Goal: Information Seeking & Learning: Check status

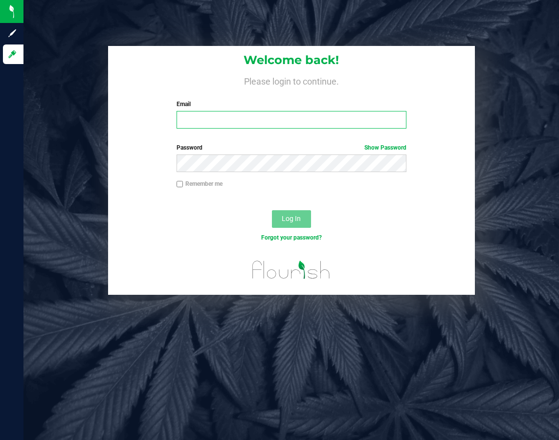
click at [301, 128] on input "Email" at bounding box center [292, 120] width 230 height 18
click at [301, 127] on input "swilliams@goodbl" at bounding box center [292, 120] width 230 height 18
type input "swilliams@goodblend.com"
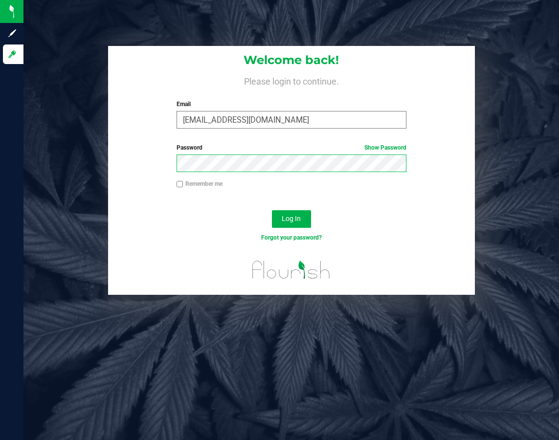
click at [272, 210] on button "Log In" at bounding box center [291, 219] width 39 height 18
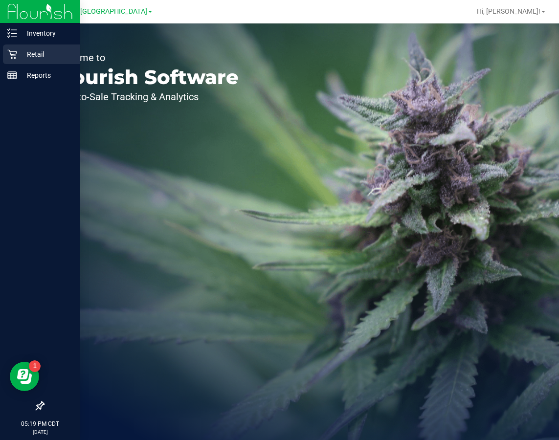
click at [15, 53] on icon at bounding box center [12, 54] width 10 height 10
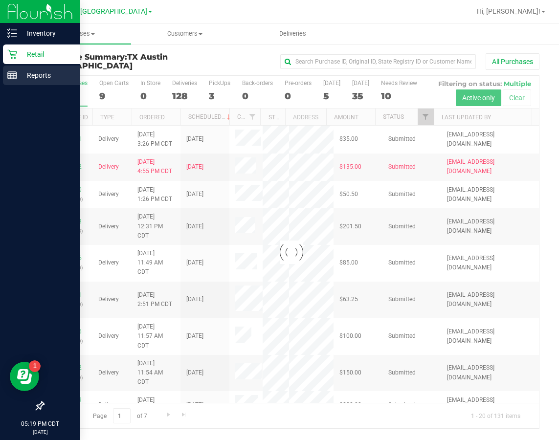
click at [45, 70] on p "Reports" at bounding box center [46, 76] width 59 height 12
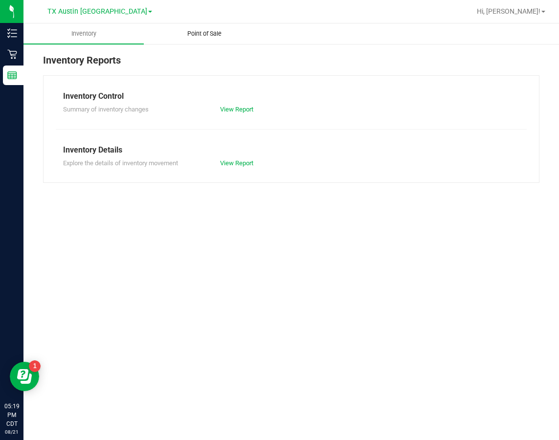
click at [213, 33] on span "Point of Sale" at bounding box center [204, 33] width 61 height 9
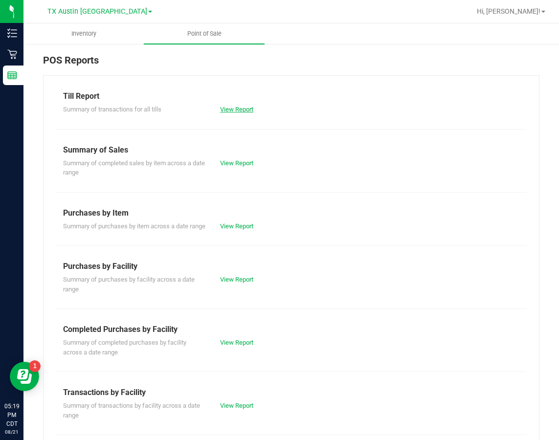
click at [224, 109] on link "View Report" at bounding box center [236, 109] width 33 height 7
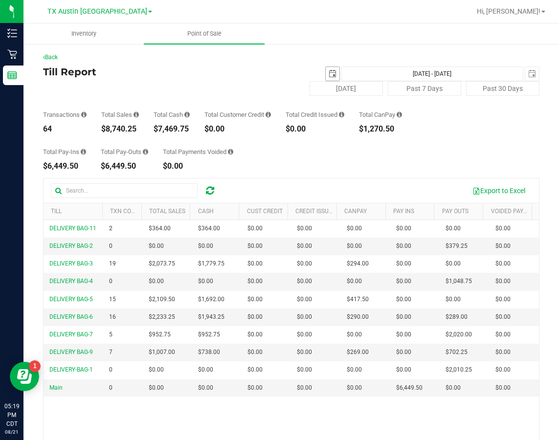
click at [329, 72] on span "select" at bounding box center [333, 74] width 8 height 8
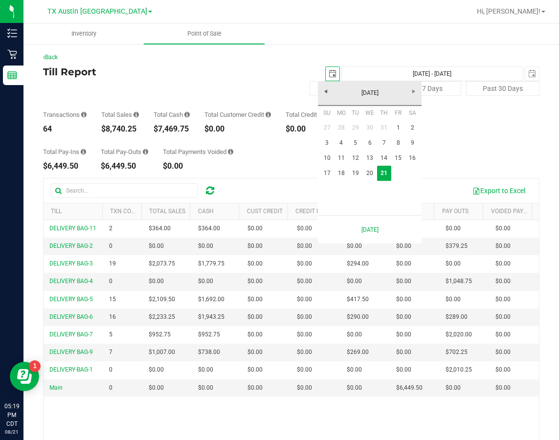
scroll to position [0, 24]
click at [361, 176] on link "20" at bounding box center [370, 173] width 14 height 15
type input "[DATE]"
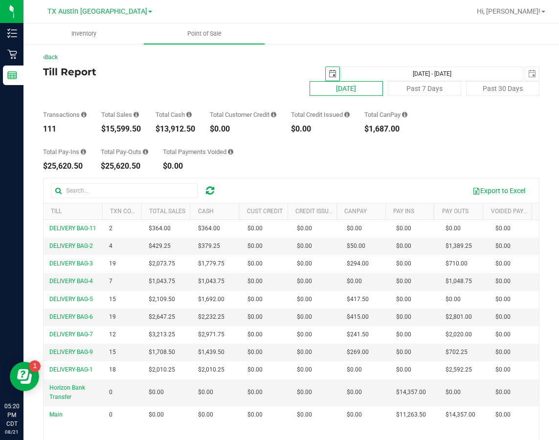
click at [358, 89] on button "[DATE]" at bounding box center [346, 88] width 73 height 15
type input "[DATE] - [DATE]"
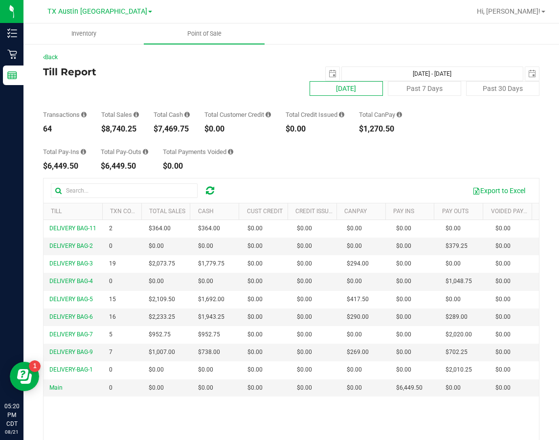
click at [330, 91] on button "[DATE]" at bounding box center [346, 88] width 73 height 15
type input "[DATE]"
click at [329, 74] on span "select" at bounding box center [333, 74] width 8 height 8
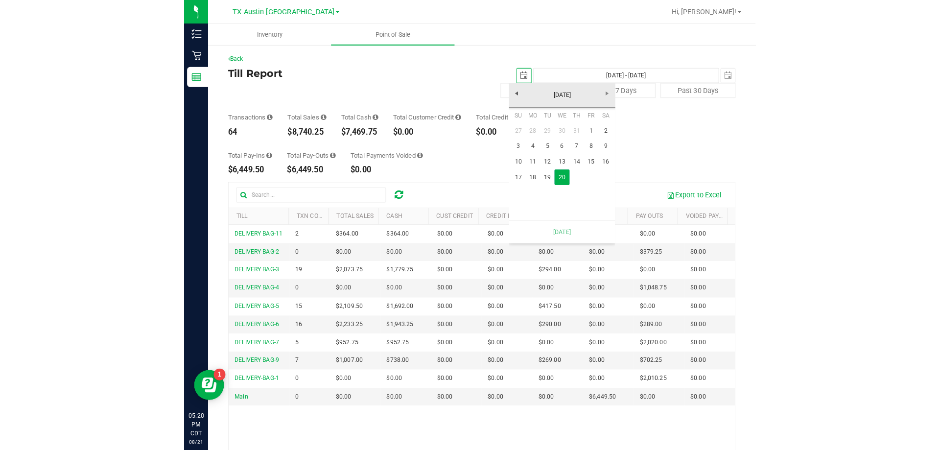
scroll to position [0, 24]
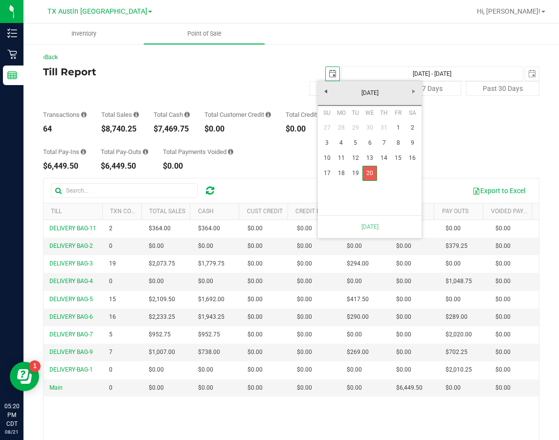
click at [361, 177] on link "20" at bounding box center [370, 173] width 14 height 15
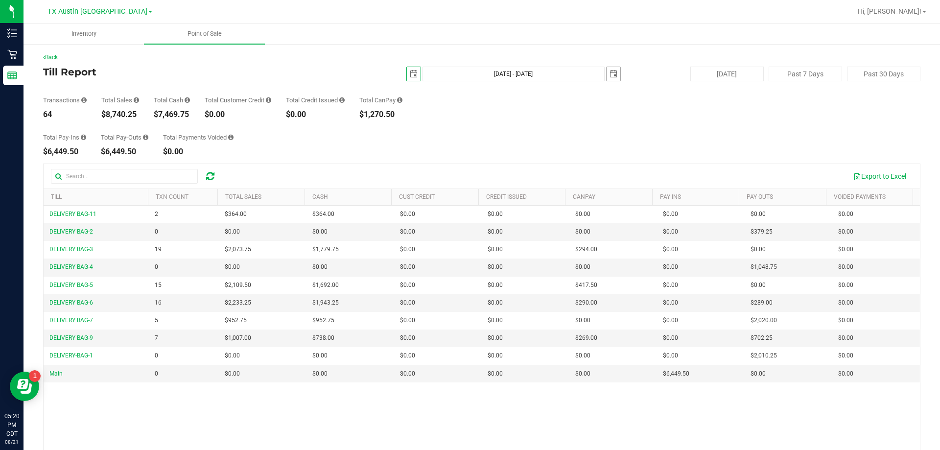
click at [361, 74] on span "select" at bounding box center [613, 74] width 8 height 8
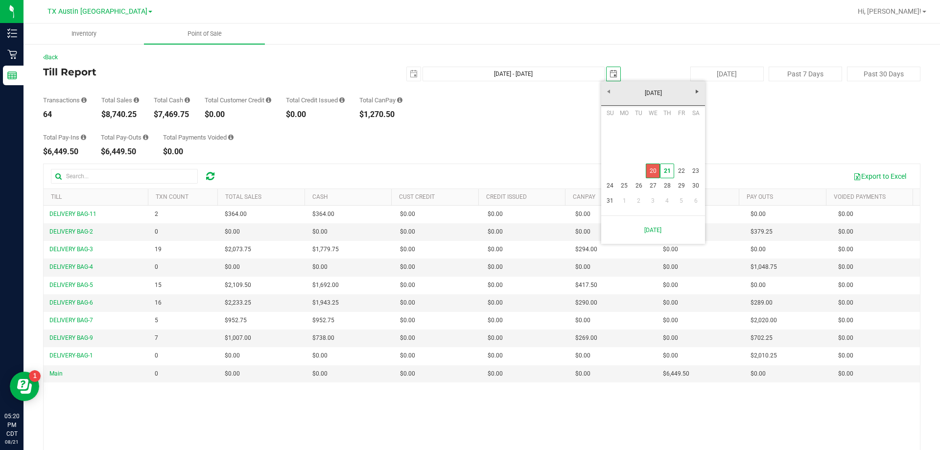
click at [361, 172] on link "20" at bounding box center [653, 170] width 14 height 15
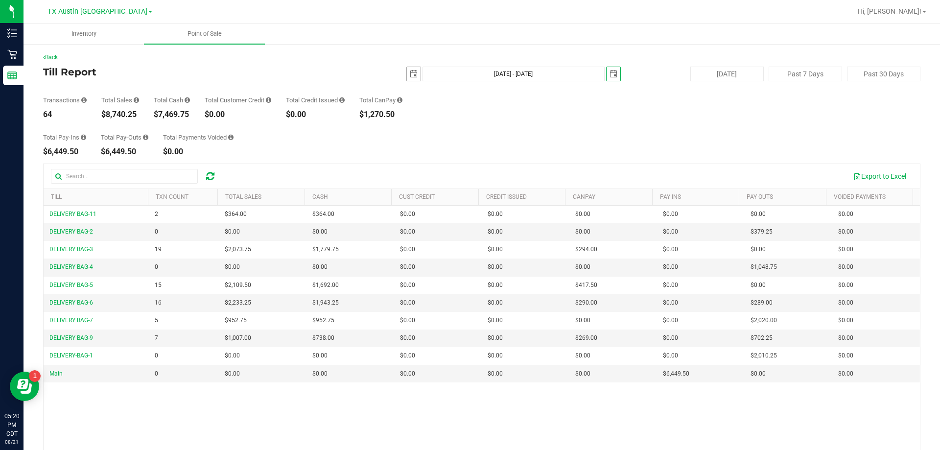
click at [361, 74] on span "select" at bounding box center [414, 74] width 8 height 8
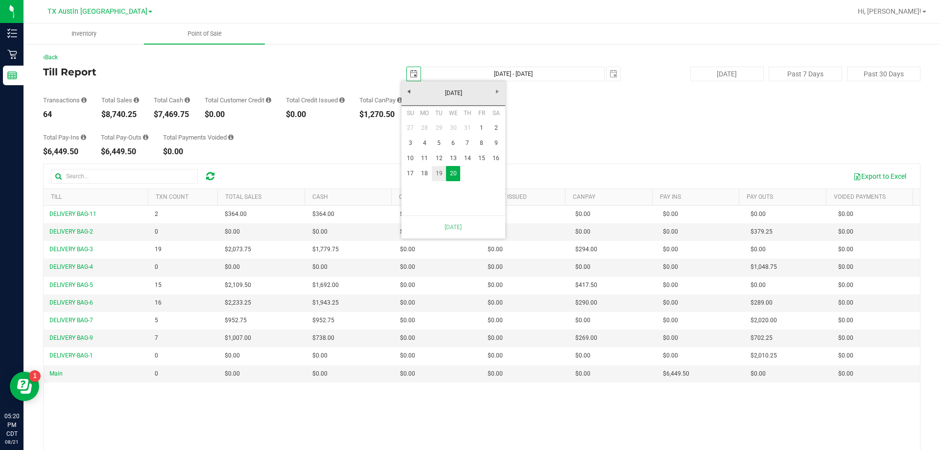
click at [361, 175] on link "19" at bounding box center [439, 173] width 14 height 15
type input "Aug 19, 2025 - Aug 21, 2025"
type input "2025-08-19"
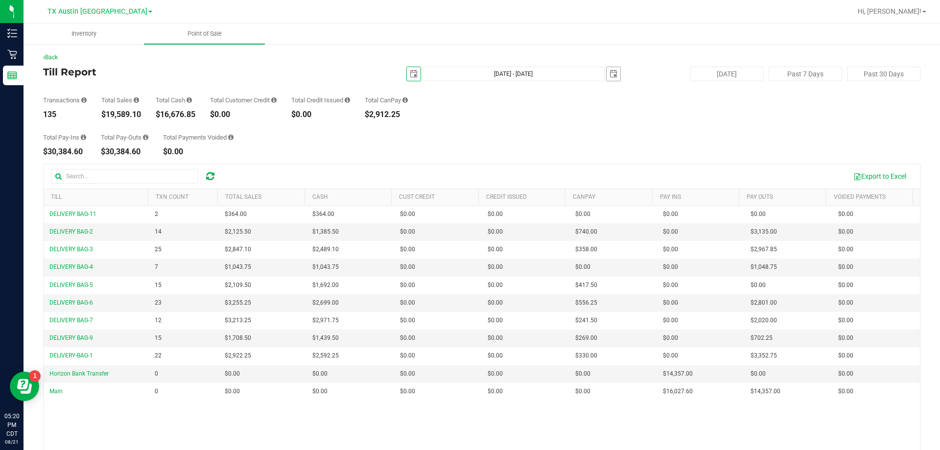
click at [361, 72] on span "select" at bounding box center [613, 74] width 14 height 14
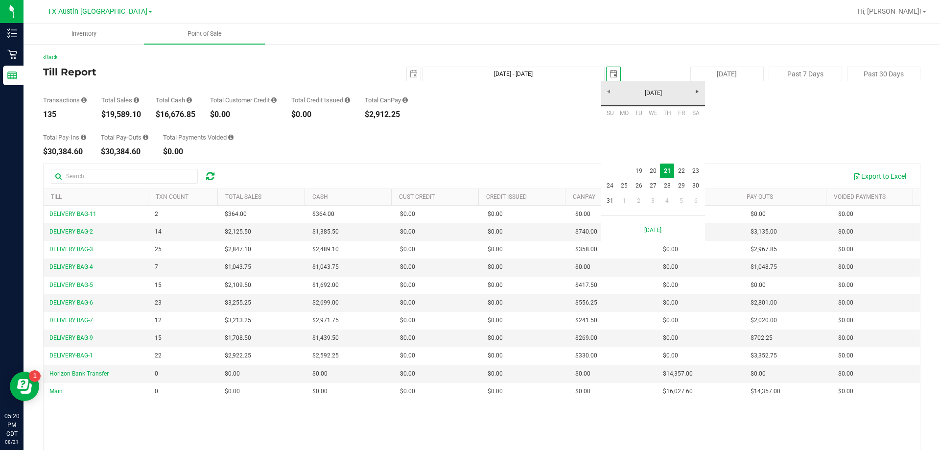
scroll to position [0, 24]
click at [361, 168] on link "20" at bounding box center [653, 170] width 14 height 15
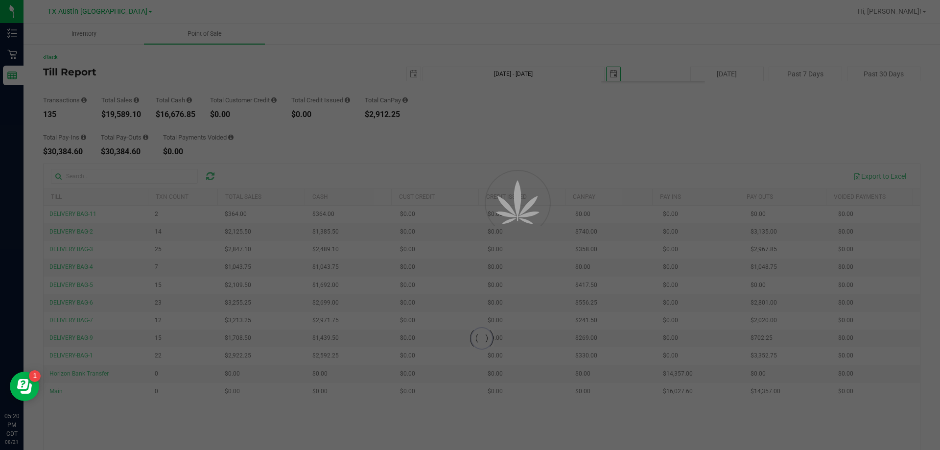
type input "Aug 19, 2025 - Aug 20, 2025"
type input "[DATE]"
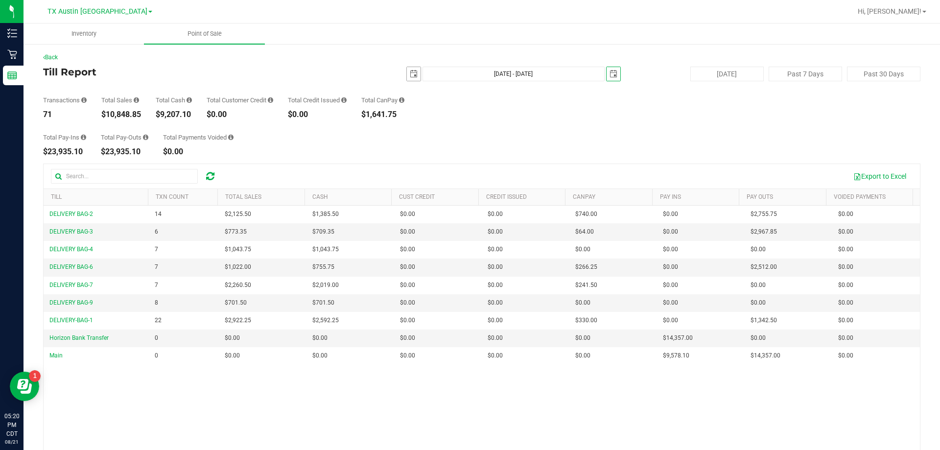
click at [361, 75] on span "select" at bounding box center [414, 74] width 14 height 14
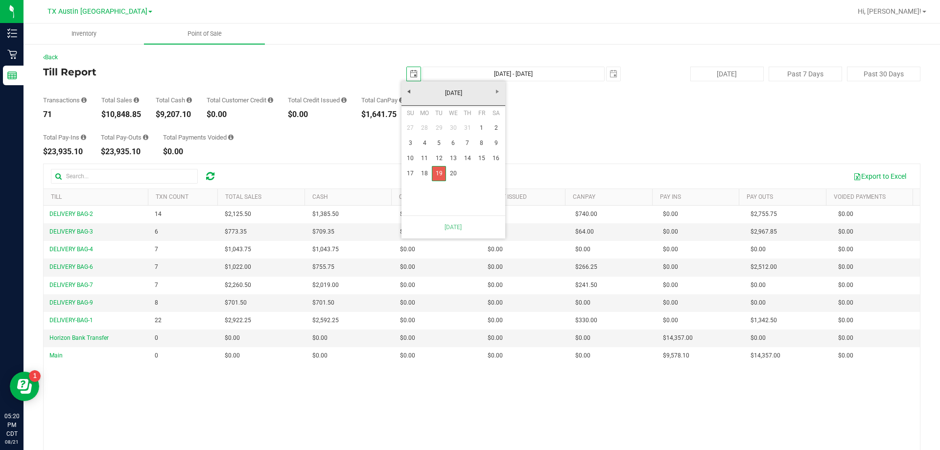
click at [361, 173] on link "19" at bounding box center [439, 173] width 14 height 15
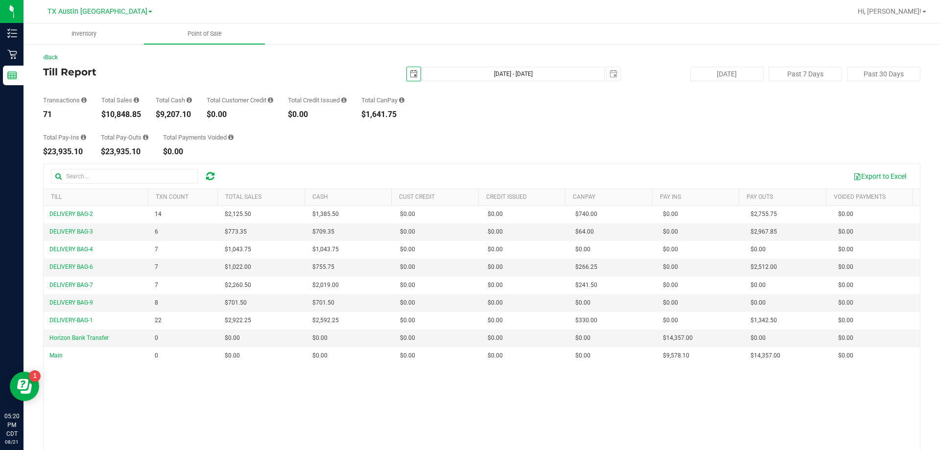
click at [361, 73] on span "select" at bounding box center [414, 74] width 14 height 14
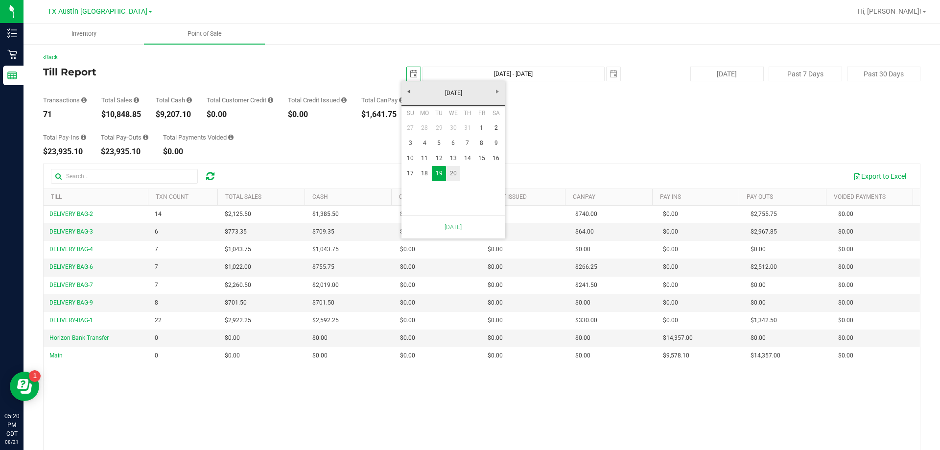
click at [361, 173] on link "20" at bounding box center [453, 173] width 14 height 15
type input "[DATE] - [DATE]"
type input "[DATE]"
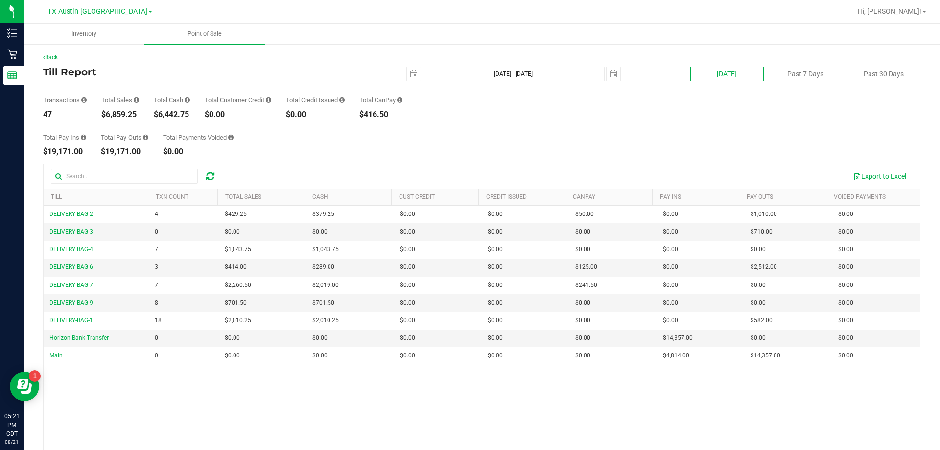
click at [361, 72] on button "[DATE]" at bounding box center [726, 74] width 73 height 15
type input "[DATE] - [DATE]"
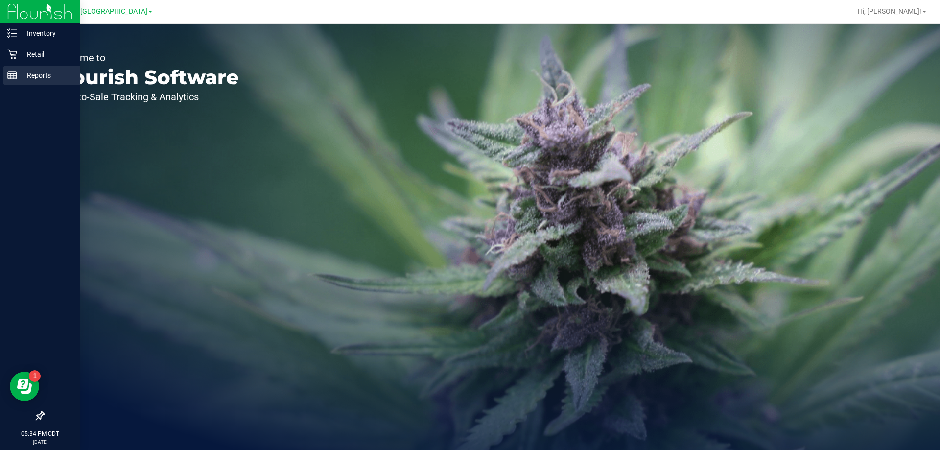
click at [41, 76] on p "Reports" at bounding box center [46, 76] width 59 height 12
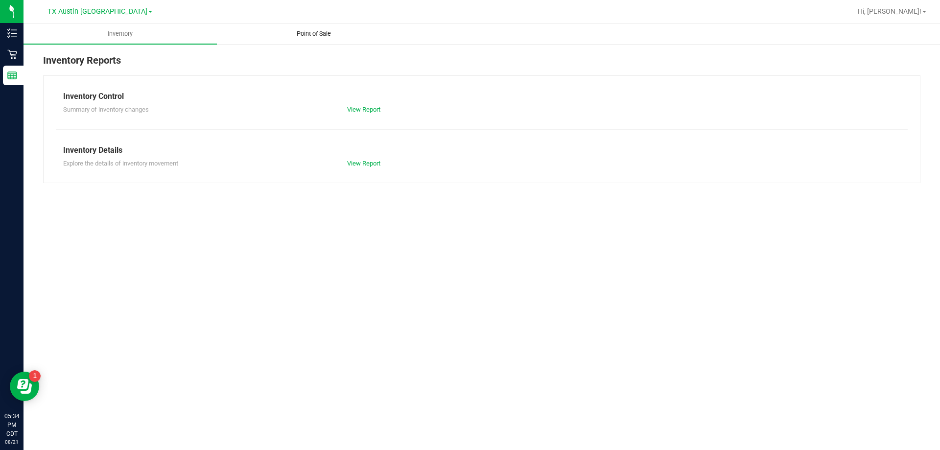
click at [334, 33] on span "Point of Sale" at bounding box center [313, 33] width 61 height 9
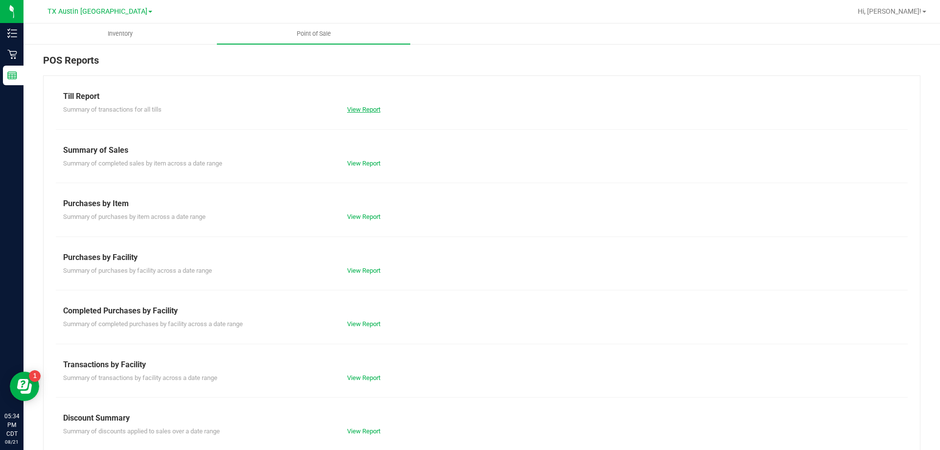
click at [375, 109] on link "View Report" at bounding box center [363, 109] width 33 height 7
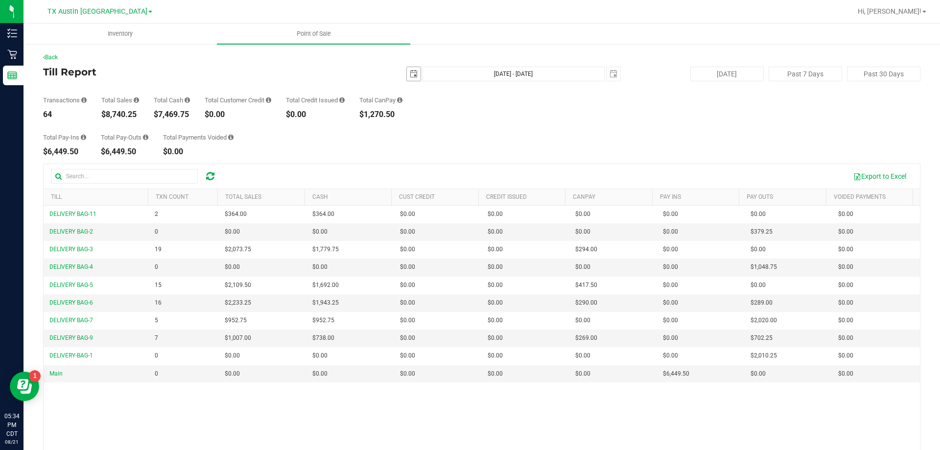
click at [410, 72] on span "select" at bounding box center [414, 74] width 8 height 8
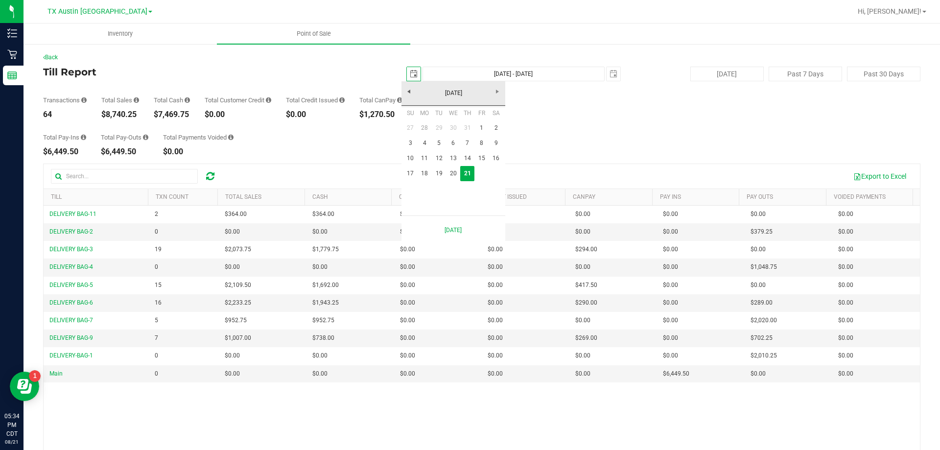
scroll to position [0, 24]
click at [454, 173] on link "20" at bounding box center [453, 173] width 14 height 15
type input "[DATE]"
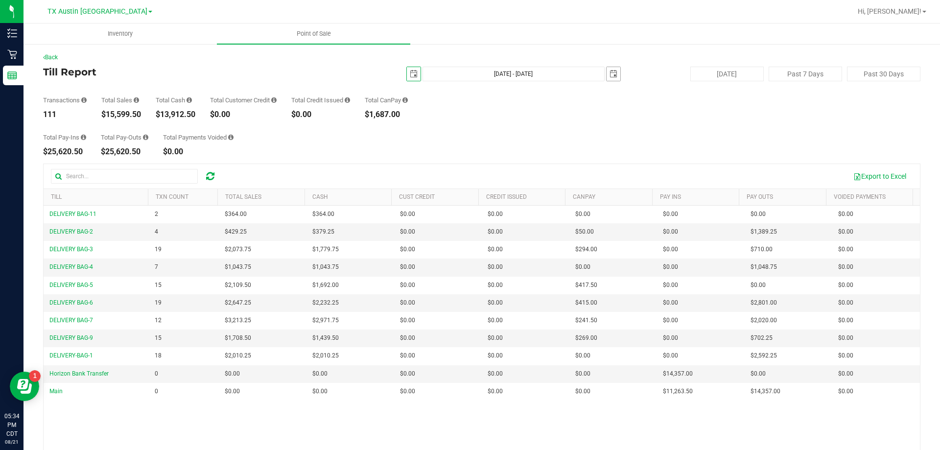
click at [609, 74] on span "select" at bounding box center [613, 74] width 8 height 8
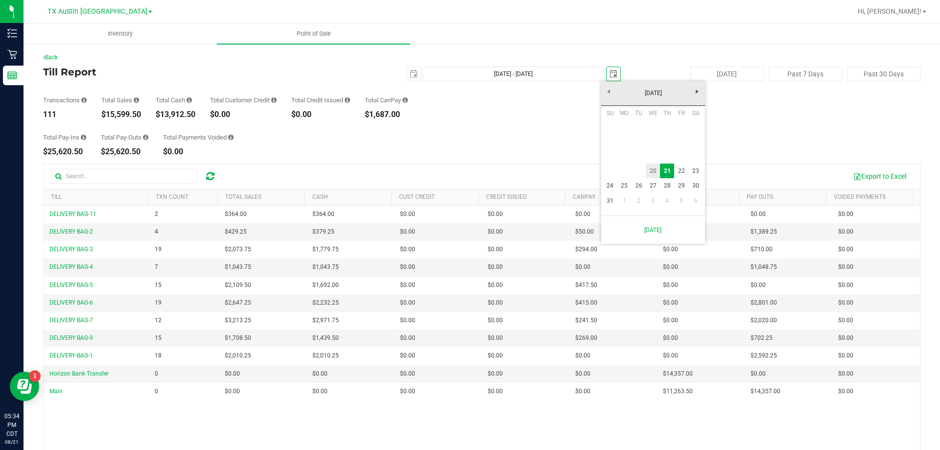
click at [655, 169] on link "20" at bounding box center [653, 170] width 14 height 15
type input "[DATE] - [DATE]"
type input "[DATE]"
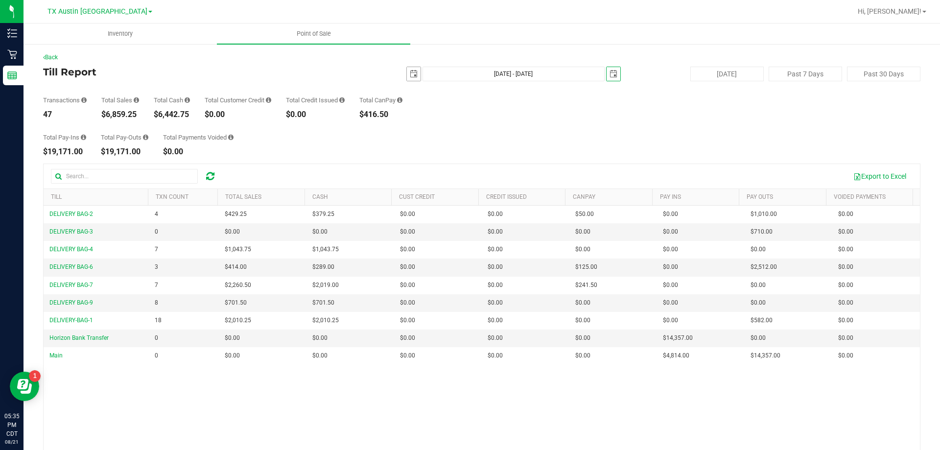
click at [410, 70] on span "select" at bounding box center [414, 74] width 8 height 8
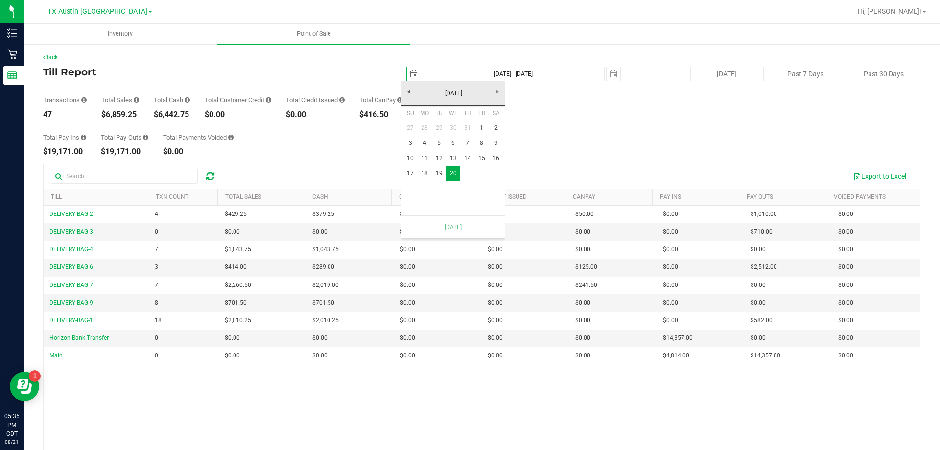
scroll to position [0, 24]
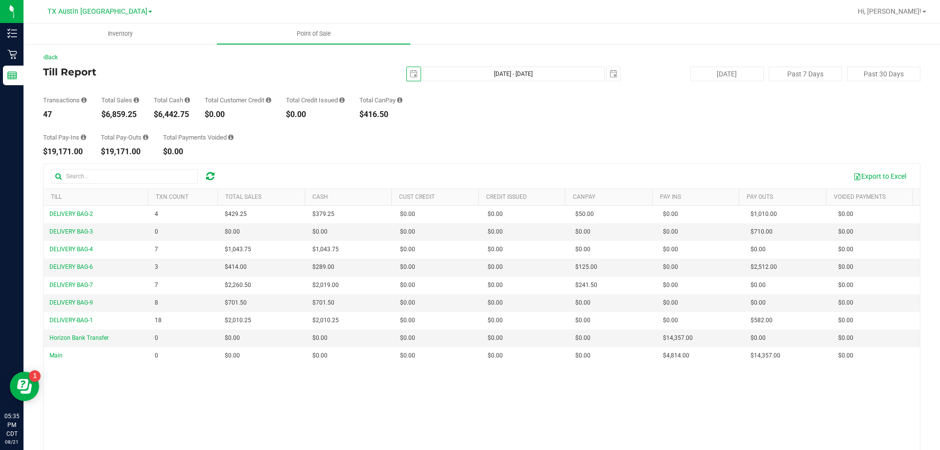
click at [592, 85] on div "Transactions 47 Total Sales $6,859.25 Total Cash $6,442.75 Total Customer Credi…" at bounding box center [481, 99] width 877 height 37
click at [606, 70] on span "select" at bounding box center [613, 74] width 14 height 14
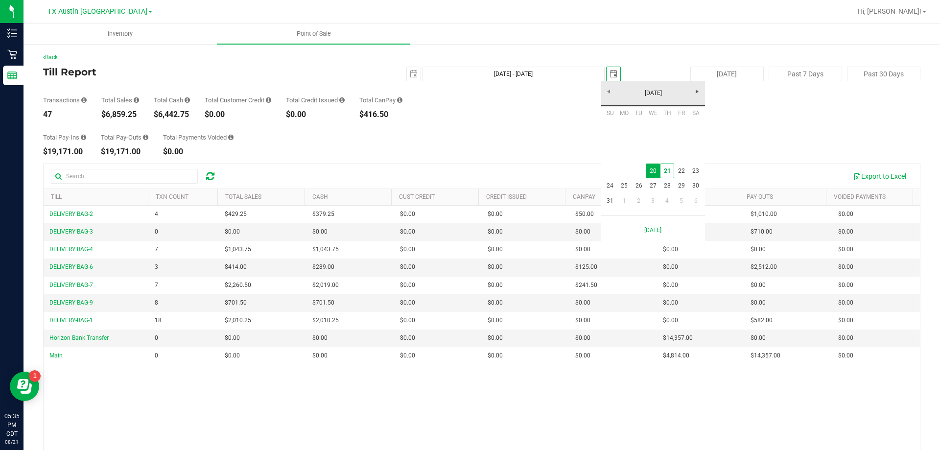
scroll to position [0, 24]
click at [671, 172] on link "21" at bounding box center [667, 170] width 14 height 15
type input "[DATE] - [DATE]"
type input "[DATE]"
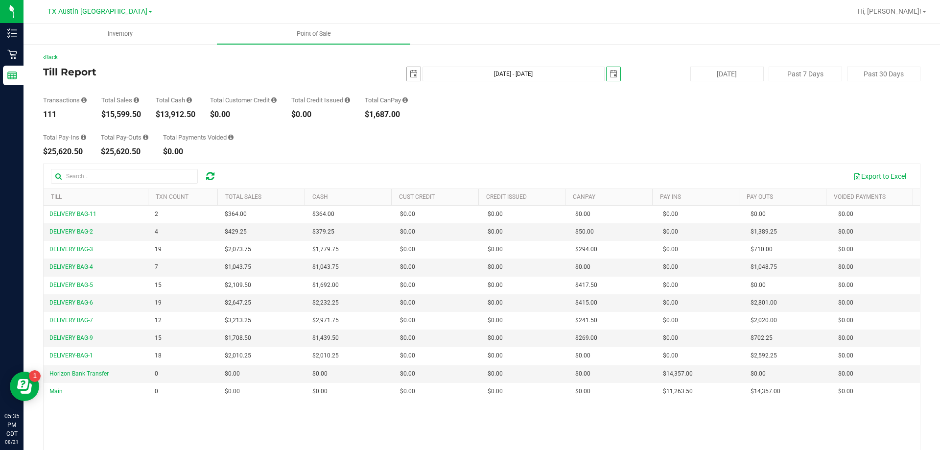
click at [410, 72] on span "select" at bounding box center [414, 74] width 8 height 8
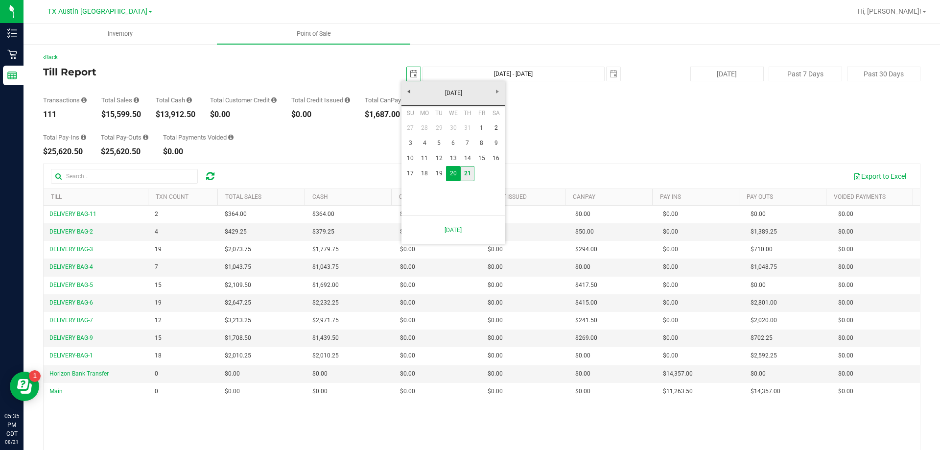
click at [466, 172] on link "21" at bounding box center [467, 173] width 14 height 15
type input "[DATE] - [DATE]"
type input "[DATE]"
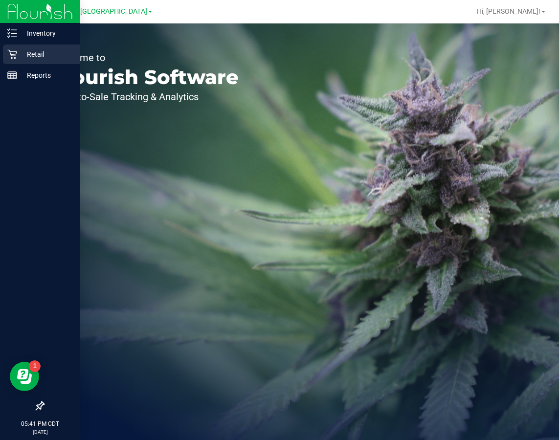
click at [19, 51] on p "Retail" at bounding box center [46, 54] width 59 height 12
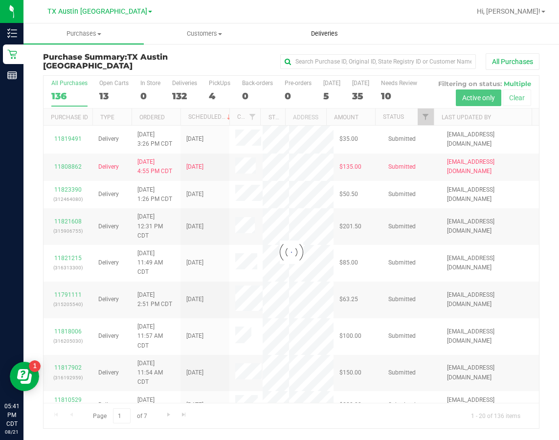
click at [317, 39] on uib-tab-heading "Deliveries" at bounding box center [324, 34] width 119 height 20
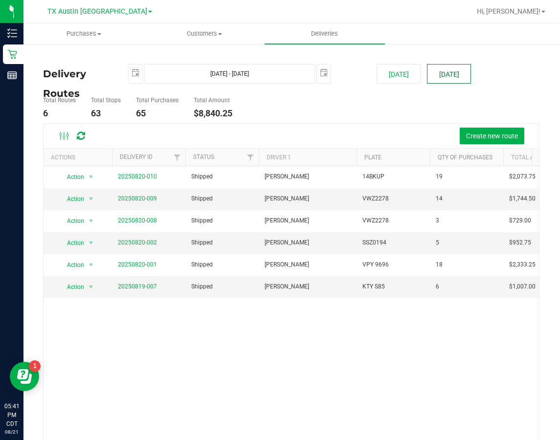
click at [463, 75] on button "Tomorrow" at bounding box center [449, 74] width 44 height 20
type input "Aug 22, 2025 - Aug 22, 2025"
type input "2025-08-22"
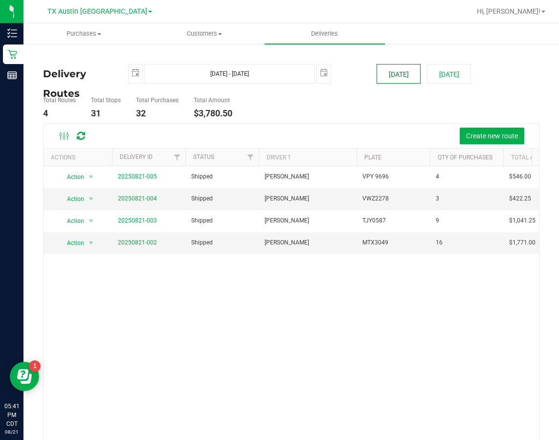
click at [390, 71] on button "[DATE]" at bounding box center [399, 74] width 44 height 20
type input "[DATE] - [DATE]"
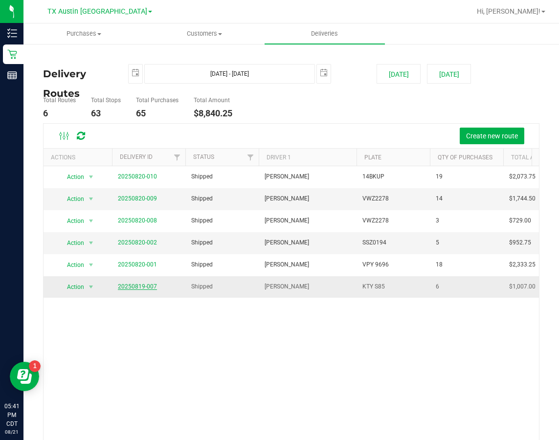
click at [155, 286] on link "20250819-007" at bounding box center [137, 286] width 39 height 7
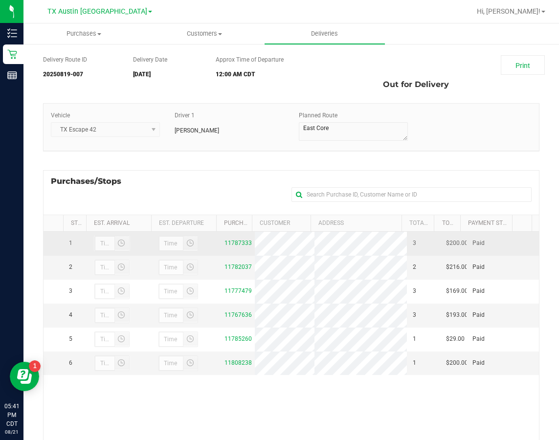
scroll to position [49, 0]
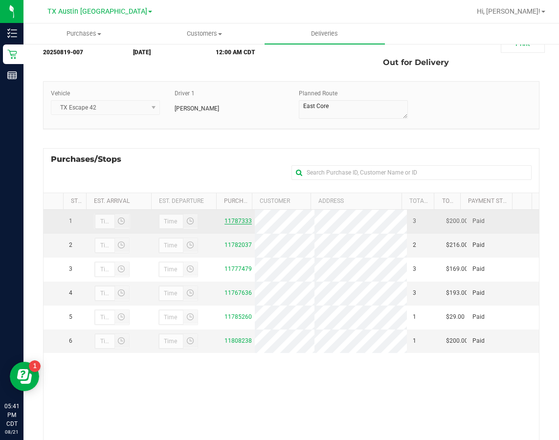
click at [226, 219] on link "11787333" at bounding box center [238, 221] width 27 height 7
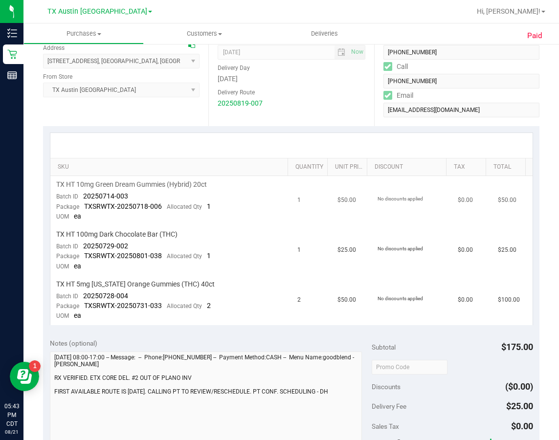
scroll to position [147, 0]
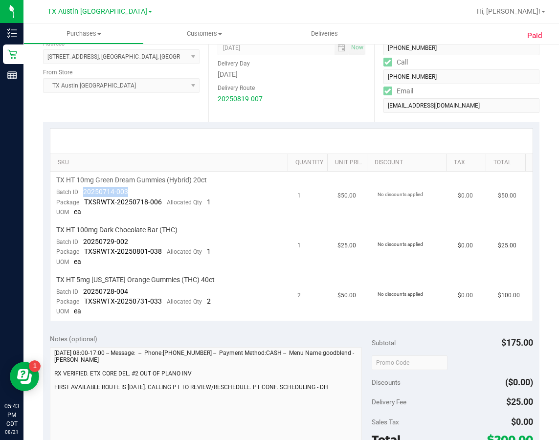
drag, startPoint x: 129, startPoint y: 189, endPoint x: 84, endPoint y: 190, distance: 45.0
click at [84, 190] on td "TX HT 10mg Green Dream Gummies (Hybrid) 20ct Batch ID 20250714-003 Package TXSR…" at bounding box center [170, 197] width 241 height 50
drag, startPoint x: 128, startPoint y: 240, endPoint x: 83, endPoint y: 239, distance: 45.5
click at [83, 239] on td "TX HT 100mg Dark Chocolate Bar (THC) Batch ID 20250729-002 Package TXSRWTX-2025…" at bounding box center [170, 247] width 241 height 50
drag, startPoint x: 131, startPoint y: 292, endPoint x: 80, endPoint y: 292, distance: 50.4
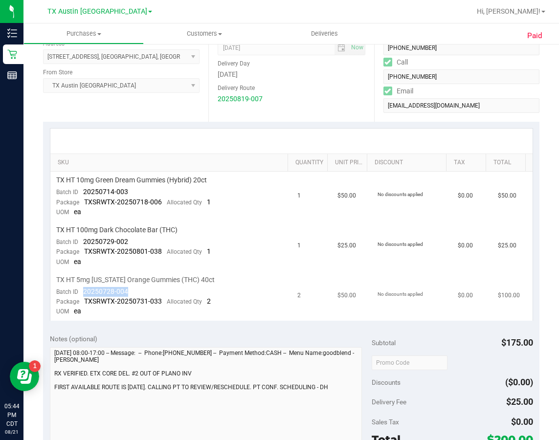
click at [80, 292] on td "TX HT 5mg Texas Orange Gummies (THC) 40ct Batch ID 20250728-004 Package TXSRWTX…" at bounding box center [170, 296] width 241 height 49
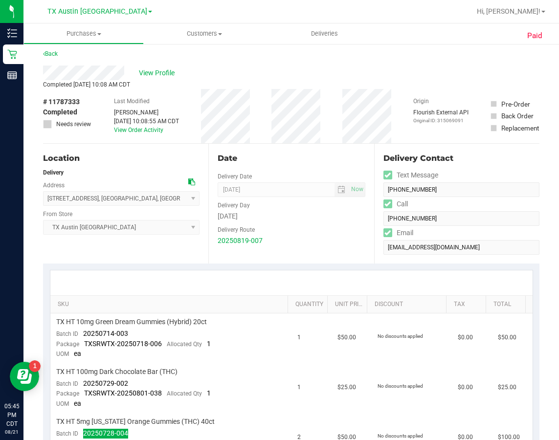
scroll to position [0, 0]
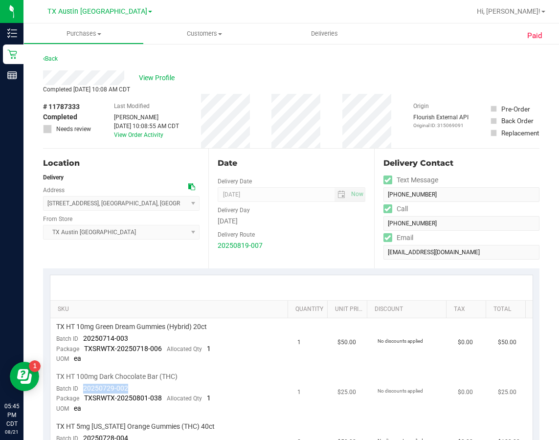
drag, startPoint x: 132, startPoint y: 387, endPoint x: 84, endPoint y: 387, distance: 48.0
click at [84, 387] on td "TX HT 100mg Dark Chocolate Bar (THC) Batch ID 20250729-002 Package TXSRWTX-2025…" at bounding box center [170, 394] width 241 height 50
click at [53, 58] on link "Back" at bounding box center [50, 58] width 15 height 7
click at [328, 32] on span "Deliveries" at bounding box center [324, 33] width 53 height 9
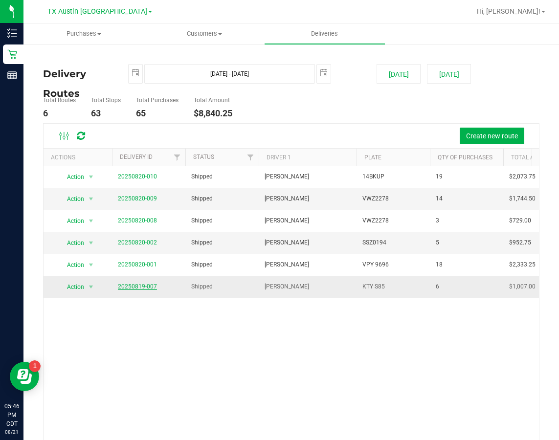
click at [145, 286] on link "20250819-007" at bounding box center [137, 286] width 39 height 7
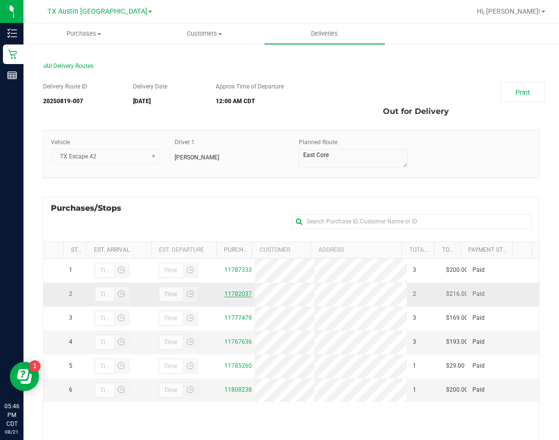
click at [234, 298] on link "11782037" at bounding box center [238, 294] width 27 height 7
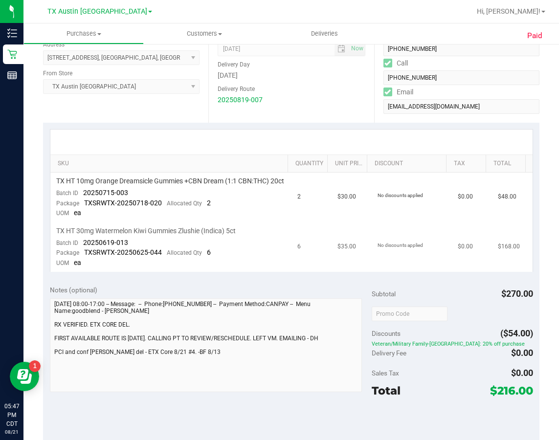
scroll to position [147, 0]
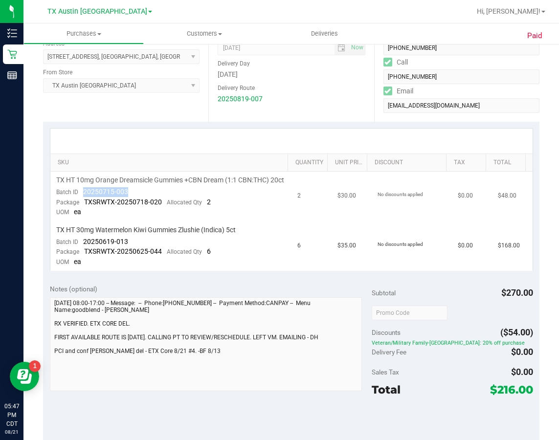
drag, startPoint x: 127, startPoint y: 203, endPoint x: 84, endPoint y: 198, distance: 43.3
click at [84, 198] on td "TX HT 10mg Orange Dreamsicle Gummies +CBN Dream (1:1 CBN:THC) 20ct Batch ID 202…" at bounding box center [170, 197] width 241 height 50
drag, startPoint x: 134, startPoint y: 249, endPoint x: 84, endPoint y: 249, distance: 49.9
click at [84, 249] on td "TX HT 30mg Watermelon Kiwi Gummies Zlushie (Indica) 5ct Batch ID 20250619-013 P…" at bounding box center [170, 246] width 241 height 49
click at [315, 28] on uib-tab-heading "Deliveries" at bounding box center [325, 33] width 120 height 21
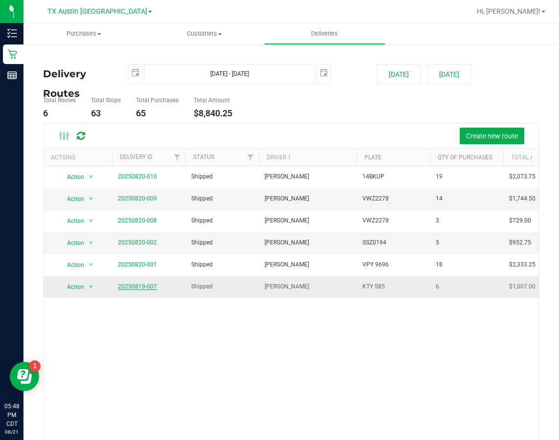
click at [137, 290] on link "20250819-007" at bounding box center [137, 286] width 39 height 7
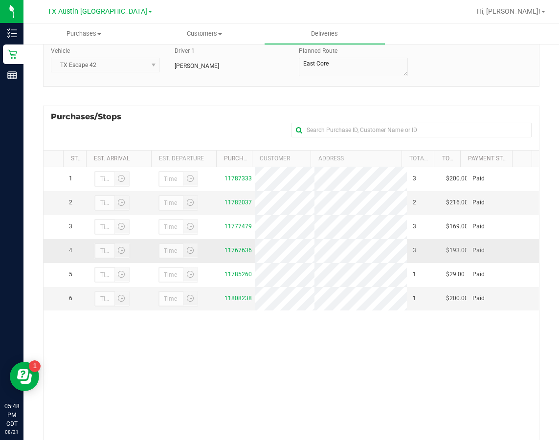
scroll to position [98, 0]
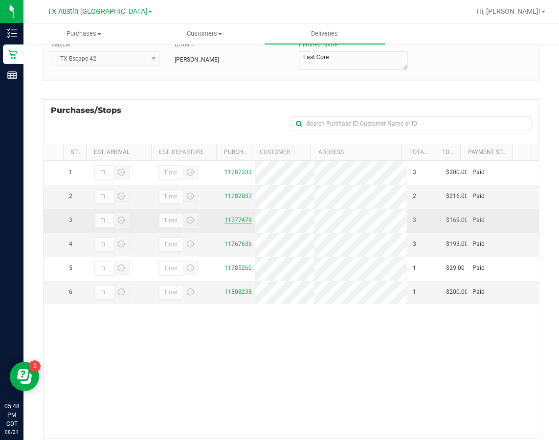
click at [231, 224] on link "11777479" at bounding box center [238, 220] width 27 height 7
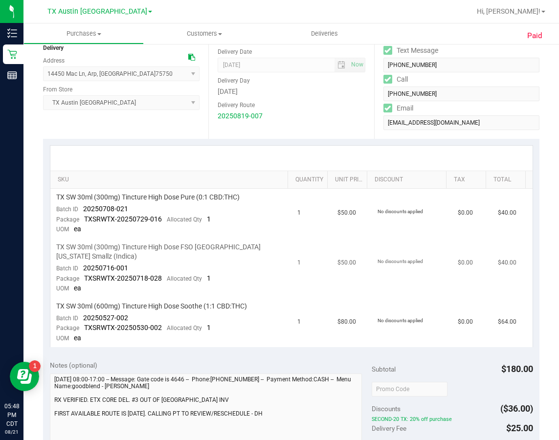
scroll to position [147, 0]
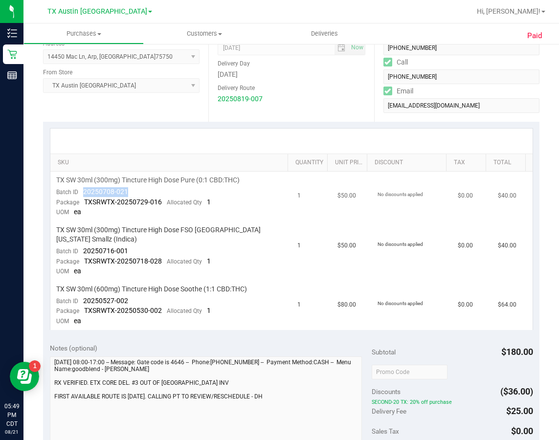
drag, startPoint x: 133, startPoint y: 188, endPoint x: 85, endPoint y: 192, distance: 48.6
click at [85, 192] on td "TX SW 30ml (300mg) Tincture High Dose Pure (0:1 CBD:THC) Batch ID 20250708-021 …" at bounding box center [170, 197] width 241 height 50
drag, startPoint x: 128, startPoint y: 244, endPoint x: 82, endPoint y: 243, distance: 46.0
click at [82, 243] on td "TX SW 30ml (300mg) Tincture High Dose FSO TX Georgia Smallz (Indica) Batch ID 2…" at bounding box center [170, 251] width 241 height 59
drag, startPoint x: 132, startPoint y: 291, endPoint x: 84, endPoint y: 292, distance: 48.5
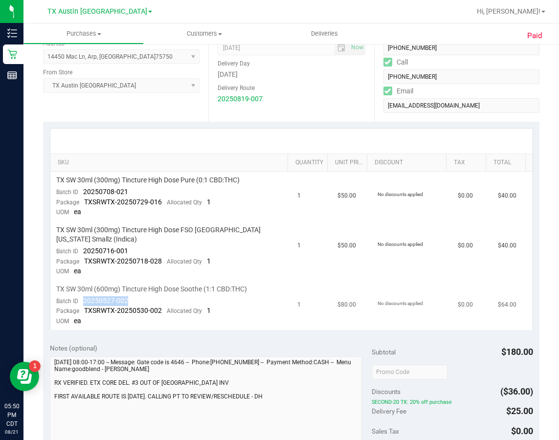
click at [84, 292] on td "TX SW 30ml (600mg) Tincture High Dose Soothe (1:1 CBD:THC) Batch ID 20250527-00…" at bounding box center [170, 305] width 241 height 49
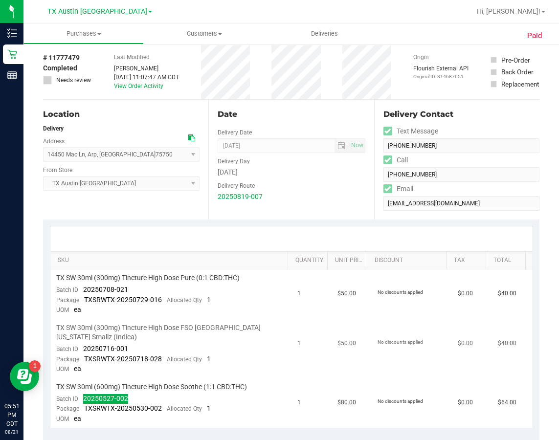
scroll to position [0, 0]
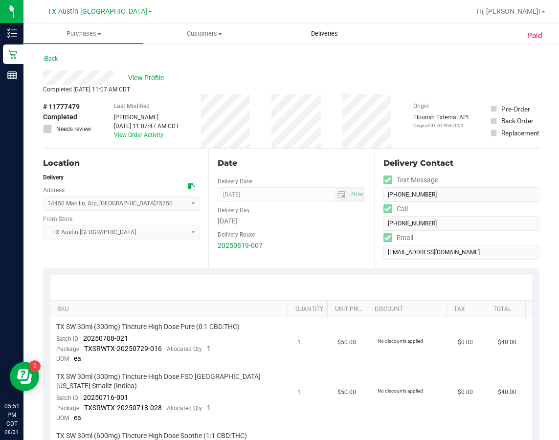
click at [327, 31] on span "Deliveries" at bounding box center [324, 33] width 53 height 9
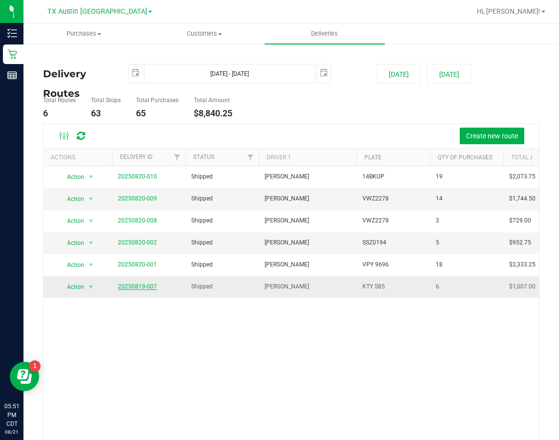
click at [132, 287] on link "20250819-007" at bounding box center [137, 286] width 39 height 7
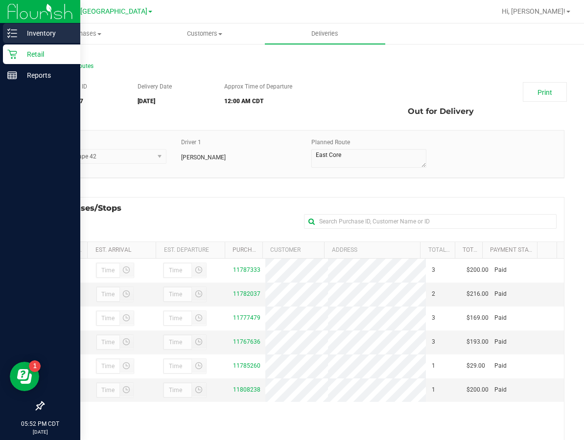
click at [38, 44] on link "Inventory" at bounding box center [40, 33] width 80 height 21
click at [41, 52] on p "Retail" at bounding box center [46, 54] width 59 height 12
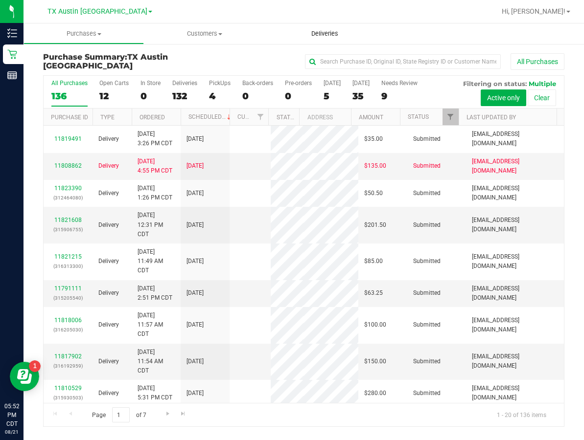
click at [318, 38] on span "Deliveries" at bounding box center [324, 33] width 53 height 9
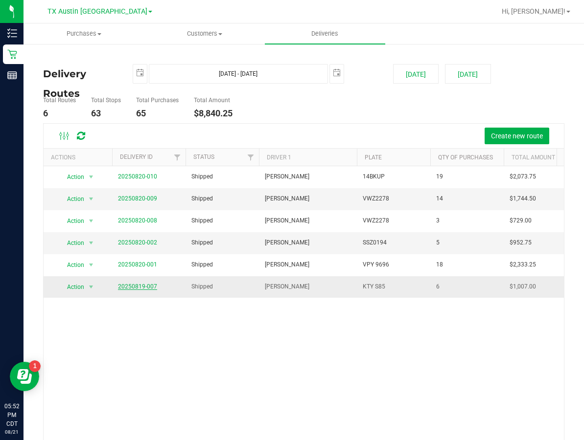
click at [146, 289] on link "20250819-007" at bounding box center [137, 286] width 39 height 7
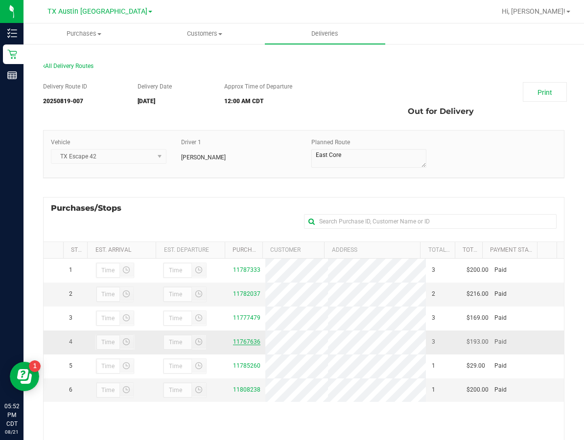
click at [250, 346] on link "11767636" at bounding box center [246, 342] width 27 height 7
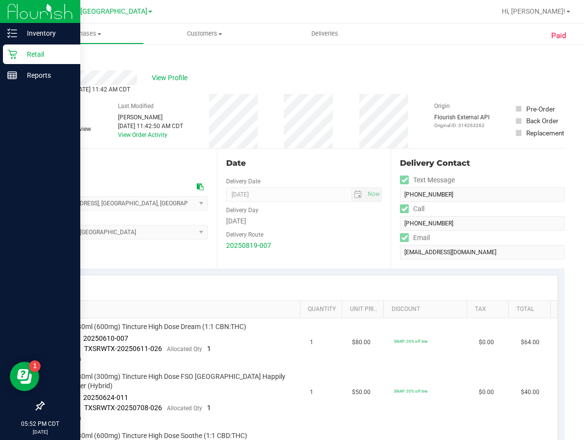
drag, startPoint x: 38, startPoint y: 277, endPoint x: 6, endPoint y: 281, distance: 31.7
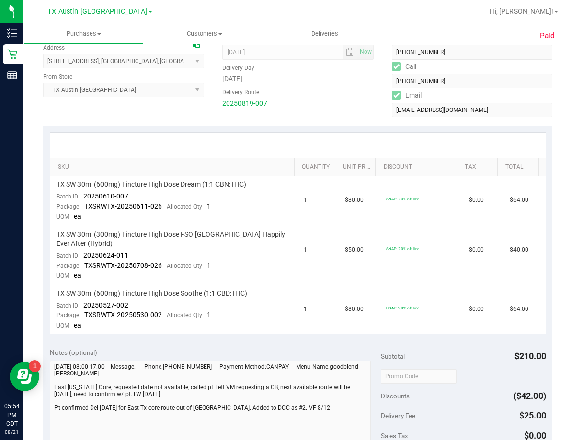
scroll to position [147, 0]
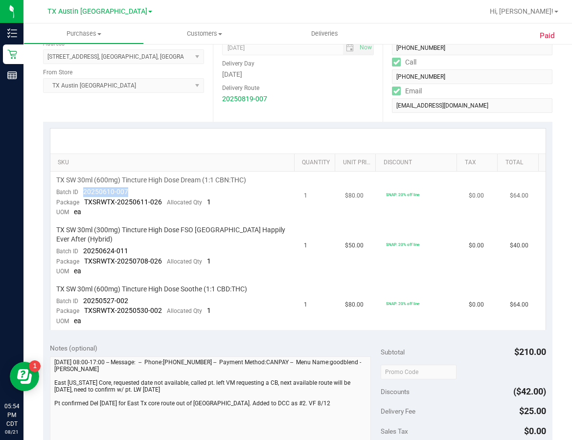
drag, startPoint x: 126, startPoint y: 188, endPoint x: 82, endPoint y: 192, distance: 44.7
click at [82, 192] on div "Batch ID 20250610-007" at bounding box center [92, 192] width 72 height 10
drag, startPoint x: 130, startPoint y: 252, endPoint x: 83, endPoint y: 248, distance: 46.6
click at [83, 248] on td "TX SW 30ml (300mg) Tincture High Dose FSO TX Happily Ever After (Hybrid) Batch …" at bounding box center [174, 251] width 248 height 59
drag, startPoint x: 132, startPoint y: 303, endPoint x: 81, endPoint y: 301, distance: 50.5
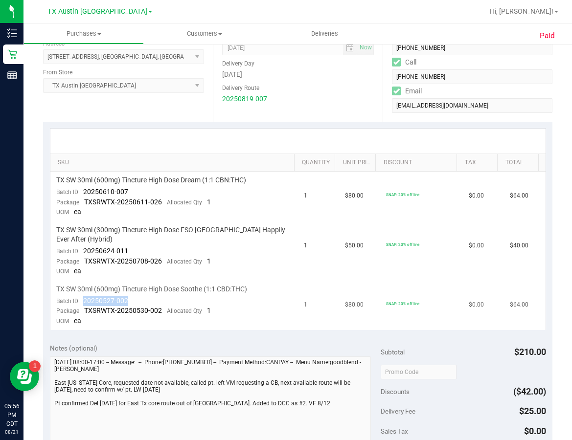
click at [81, 301] on td "TX SW 30ml (600mg) Tincture High Dose Soothe (1:1 CBD:THC) Batch ID 20250527-00…" at bounding box center [174, 305] width 248 height 49
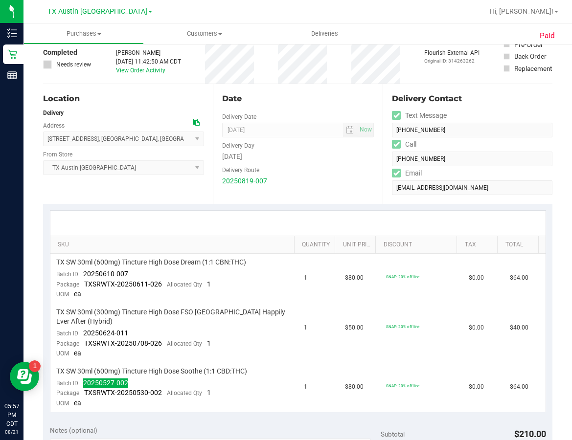
scroll to position [0, 0]
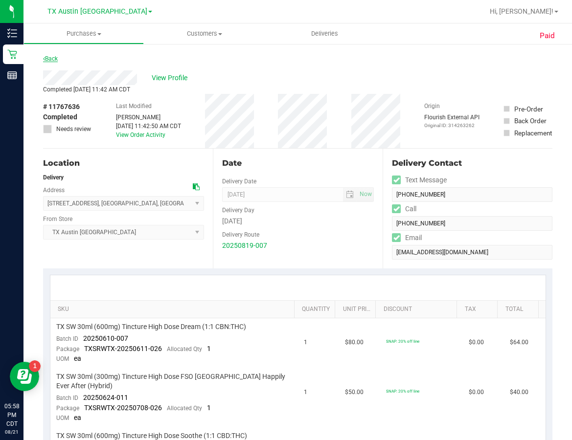
click at [58, 62] on link "Back" at bounding box center [50, 58] width 15 height 7
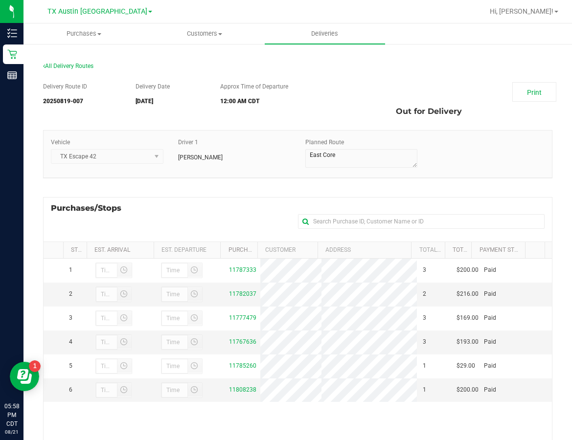
scroll to position [49, 0]
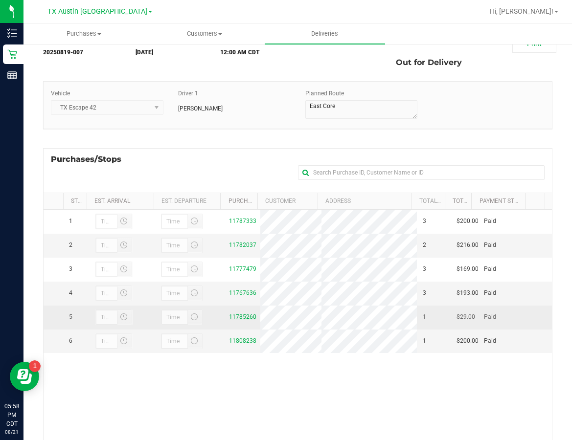
click at [244, 321] on link "11785260" at bounding box center [242, 317] width 27 height 7
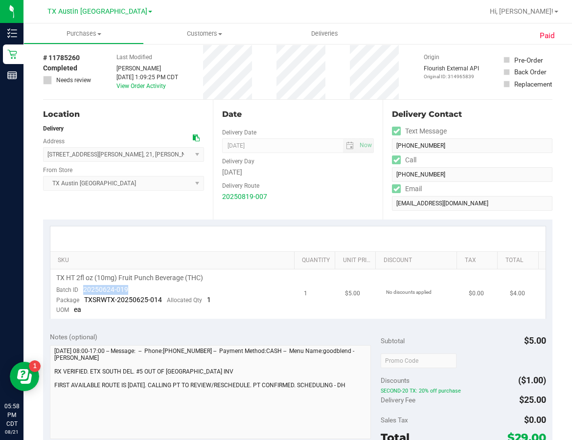
drag, startPoint x: 129, startPoint y: 292, endPoint x: 84, endPoint y: 291, distance: 45.5
click at [84, 291] on td "TX HT 2fl oz (10mg) Fruit Punch Beverage (THC) Batch ID 20250624-019 Package TX…" at bounding box center [174, 294] width 248 height 49
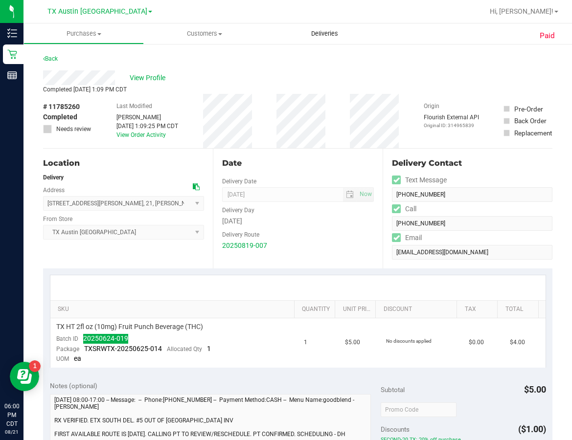
click at [323, 29] on uib-tab-heading "Deliveries" at bounding box center [325, 33] width 120 height 21
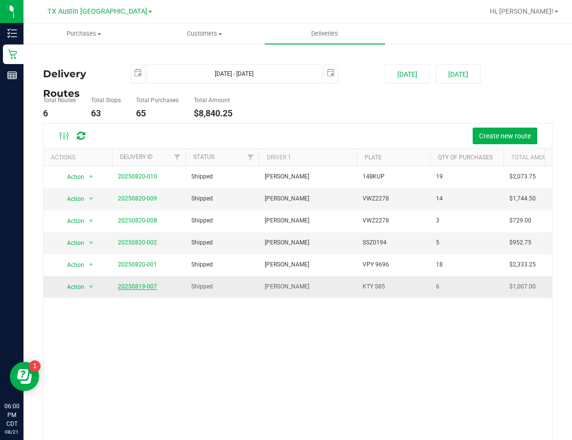
click at [148, 288] on link "20250819-007" at bounding box center [137, 286] width 39 height 7
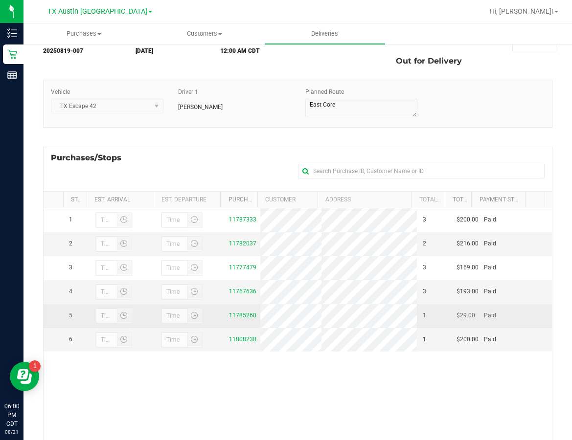
scroll to position [98, 0]
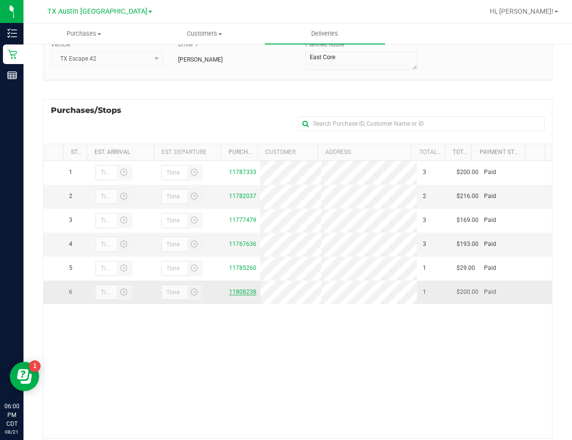
click at [242, 296] on link "11808238" at bounding box center [242, 292] width 27 height 7
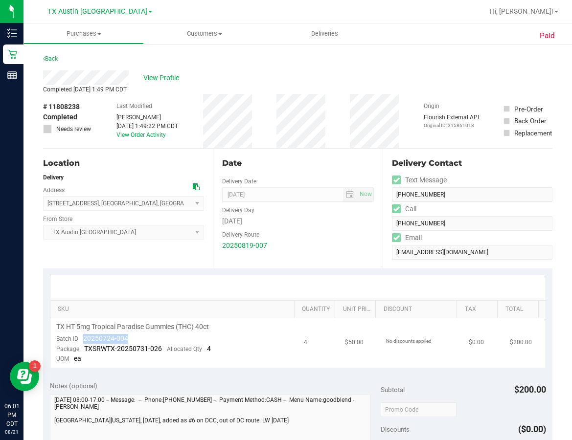
drag, startPoint x: 130, startPoint y: 336, endPoint x: 84, endPoint y: 336, distance: 46.0
click at [84, 336] on td "TX HT 5mg Tropical Paradise Gummies (THC) 40ct Batch ID 20250724-004 Package TX…" at bounding box center [174, 343] width 248 height 49
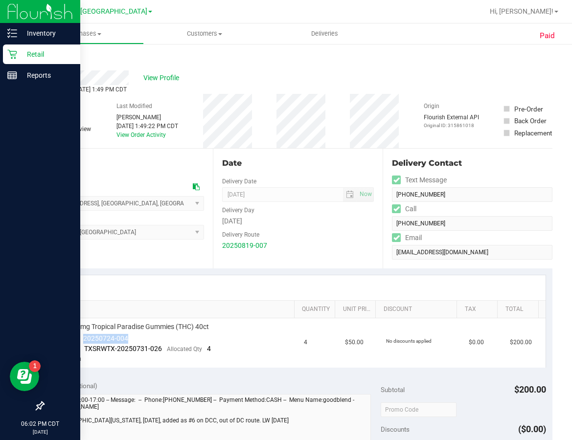
click at [19, 57] on p "Retail" at bounding box center [46, 54] width 59 height 12
